Goal: Information Seeking & Learning: Learn about a topic

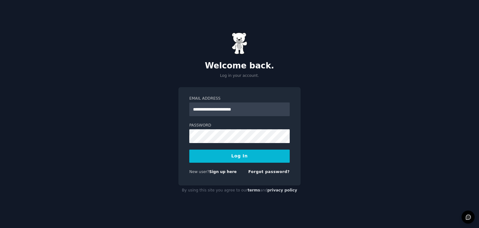
type input "**********"
click at [252, 152] on button "Log In" at bounding box center [239, 155] width 100 height 13
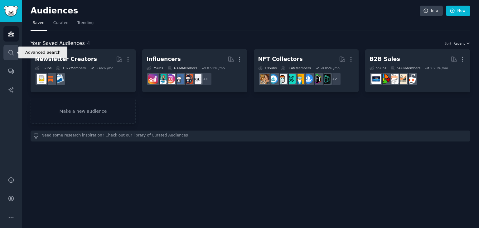
click at [9, 53] on icon "Sidebar" at bounding box center [10, 52] width 5 height 5
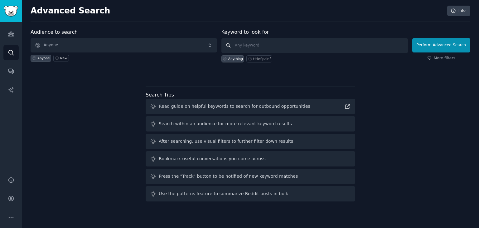
click at [252, 45] on input "text" at bounding box center [314, 45] width 186 height 15
type input "I have an startup idea need developers"
click button "Perform Advanced Search" at bounding box center [441, 45] width 58 height 14
click at [259, 46] on input "text" at bounding box center [314, 45] width 186 height 15
type input "s"
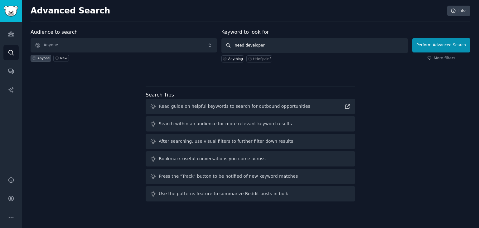
type input "need developers"
click button "Perform Advanced Search" at bounding box center [441, 45] width 58 height 14
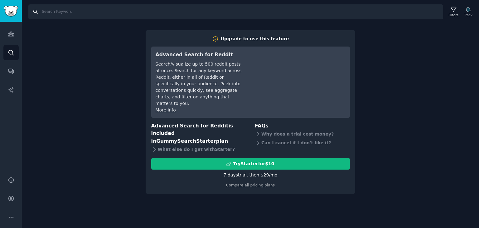
click at [221, 13] on input "Search" at bounding box center [235, 11] width 414 height 15
type input "developers"
click at [13, 70] on icon "Sidebar" at bounding box center [10, 71] width 5 height 5
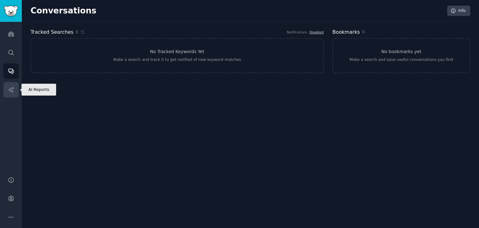
click at [11, 91] on icon "Sidebar" at bounding box center [10, 89] width 5 height 5
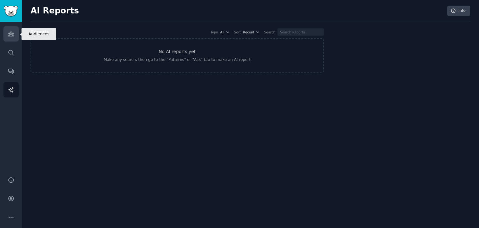
click at [10, 32] on icon "Sidebar" at bounding box center [11, 34] width 6 height 4
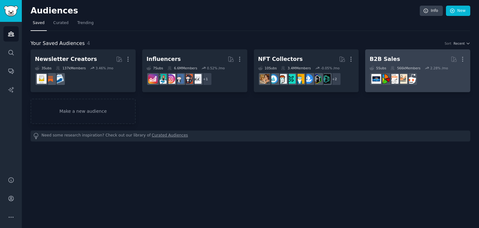
click at [413, 65] on div "B2B Sales More 5 Sub s 566k Members 2.28 % /mo r/B_2_B_Selling_Tips" at bounding box center [417, 71] width 96 height 34
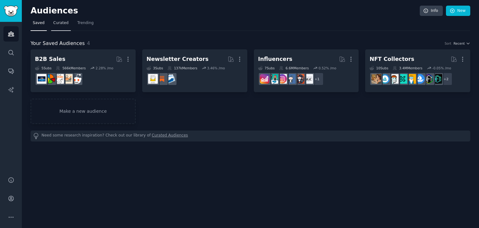
click at [62, 21] on span "Curated" at bounding box center [60, 23] width 15 height 6
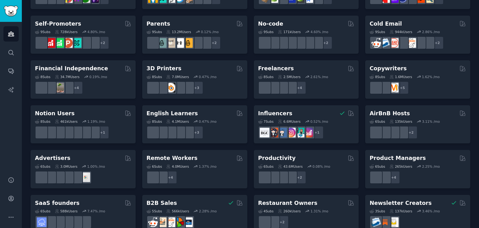
scroll to position [271, 0]
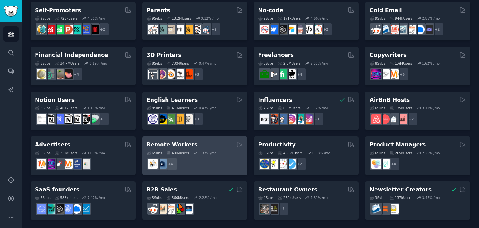
drag, startPoint x: 234, startPoint y: 109, endPoint x: 199, endPoint y: 141, distance: 47.6
click at [199, 141] on div "Remote Workers" at bounding box center [194, 145] width 96 height 8
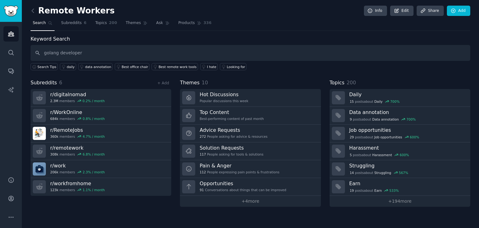
type input "golang developer"
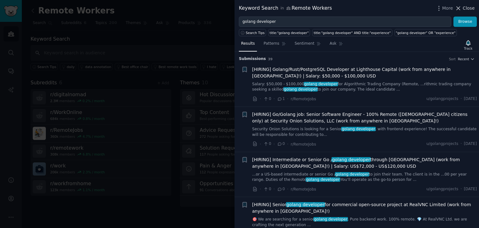
click at [459, 6] on icon at bounding box center [458, 8] width 7 height 7
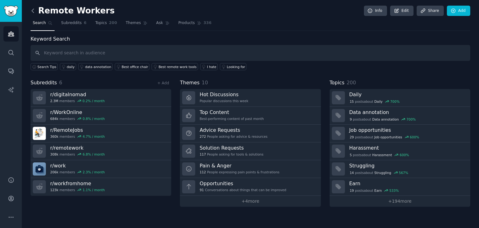
click at [31, 8] on icon at bounding box center [33, 10] width 7 height 7
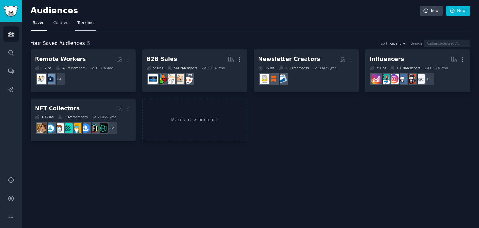
click at [77, 23] on span "Trending" at bounding box center [85, 23] width 16 height 6
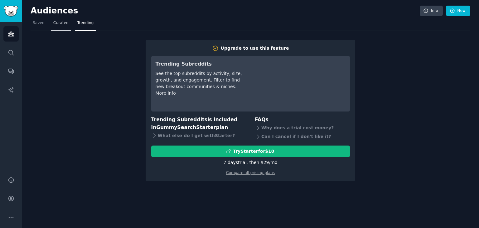
click at [58, 27] on link "Curated" at bounding box center [61, 24] width 20 height 13
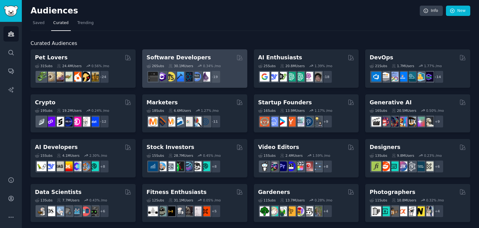
click at [151, 57] on h2 "Software Developers" at bounding box center [178, 58] width 64 height 8
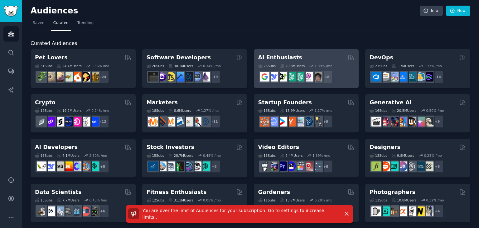
scroll to position [271, 0]
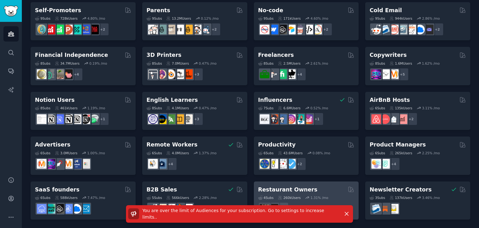
click at [287, 188] on h2 "Restaurant Owners" at bounding box center [287, 189] width 59 height 8
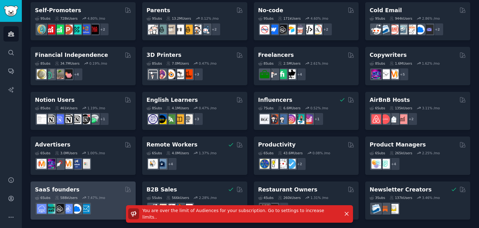
click at [74, 192] on div "SaaS founders" at bounding box center [83, 189] width 96 height 8
click at [56, 190] on h2 "SaaS founders" at bounding box center [57, 189] width 45 height 8
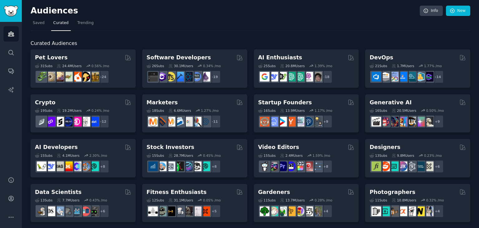
scroll to position [271, 0]
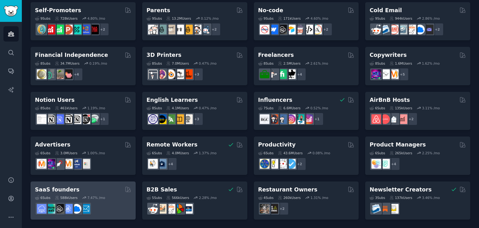
click at [57, 185] on h2 "SaaS founders" at bounding box center [57, 189] width 45 height 8
